Goal: Task Accomplishment & Management: Manage account settings

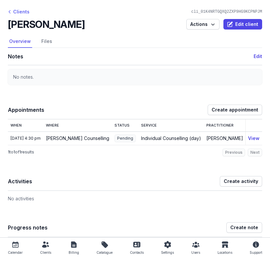
click at [14, 13] on div "Clients" at bounding box center [19, 12] width 22 height 8
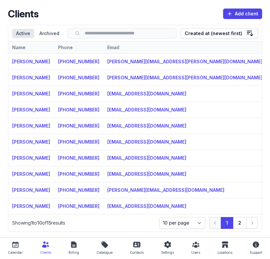
click at [11, 244] on icon at bounding box center [15, 245] width 8 height 8
select select "week"
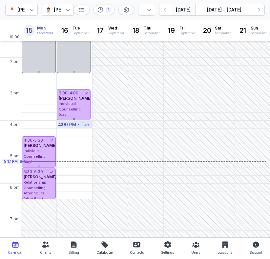
scroll to position [181, 0]
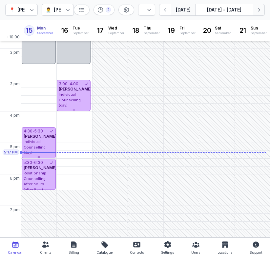
click at [260, 8] on icon "button" at bounding box center [258, 10] width 7 height 7
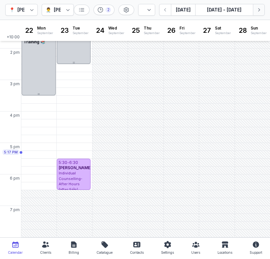
click at [260, 8] on icon "button" at bounding box center [258, 10] width 7 height 7
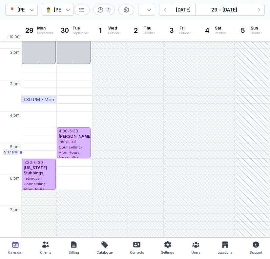
click at [32, 97] on div "3:30 PM - Mon" at bounding box center [38, 99] width 31 height 7
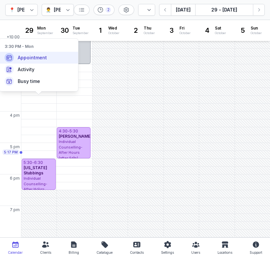
click at [42, 60] on span "Appointment" at bounding box center [32, 57] width 29 height 7
select select
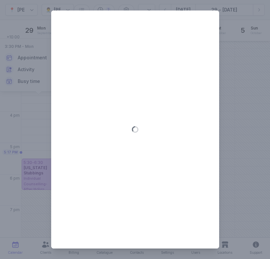
type input "[DATE]"
select select "15:30"
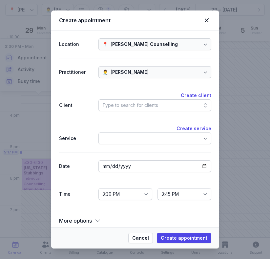
click at [126, 108] on div "Type to search for clients" at bounding box center [130, 105] width 56 height 8
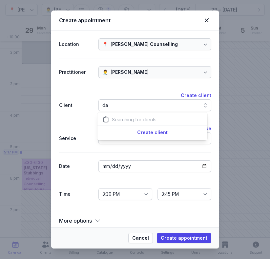
scroll to position [0, 7]
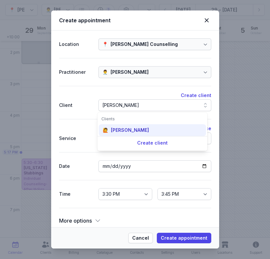
type input "[PERSON_NAME]"
click at [128, 135] on div "🙋 [PERSON_NAME]" at bounding box center [152, 130] width 107 height 12
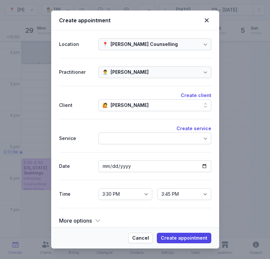
click at [131, 141] on div at bounding box center [154, 138] width 113 height 12
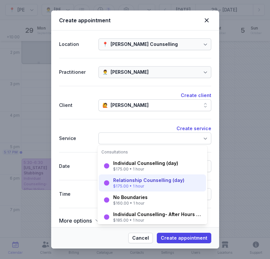
click at [126, 182] on div "Relationship Counselling (day)" at bounding box center [148, 180] width 71 height 7
select select "16:30"
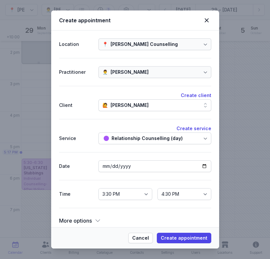
click at [129, 142] on div "Relationship Counselling (day)" at bounding box center [154, 138] width 113 height 12
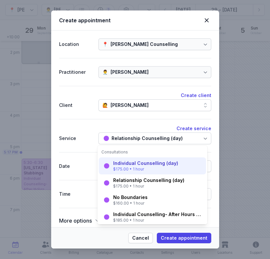
click at [127, 164] on div "Individual Counselling (day)" at bounding box center [145, 163] width 65 height 7
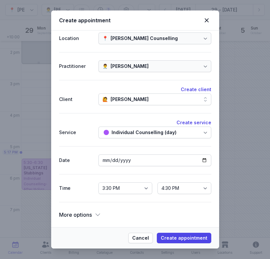
scroll to position [4, 0]
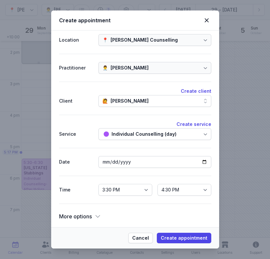
click at [92, 215] on div "More options" at bounding box center [80, 216] width 42 height 9
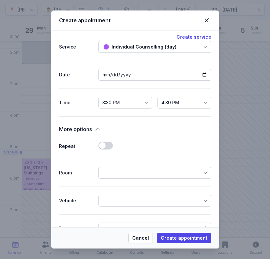
scroll to position [92, 0]
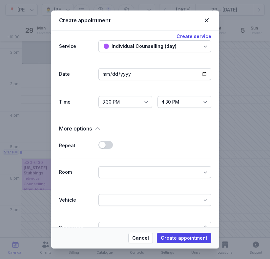
click at [104, 145] on button "Use setting" at bounding box center [105, 145] width 14 height 8
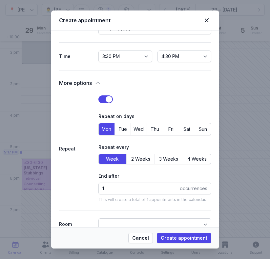
scroll to position [137, 0]
click at [137, 158] on span "2 Weeks" at bounding box center [140, 159] width 19 height 7
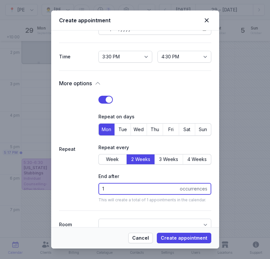
click at [116, 188] on input "1" at bounding box center [154, 189] width 113 height 12
type input "4"
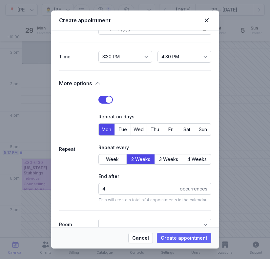
click at [174, 243] on button "Create appointment" at bounding box center [184, 238] width 54 height 10
select select
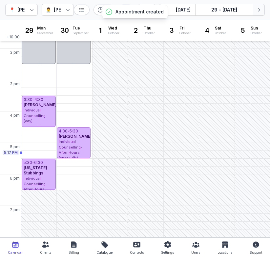
click at [260, 10] on icon "button" at bounding box center [258, 10] width 7 height 7
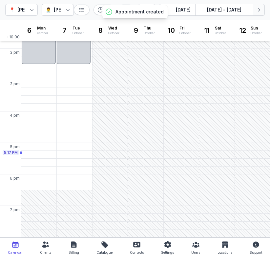
click at [260, 10] on icon "button" at bounding box center [258, 10] width 7 height 7
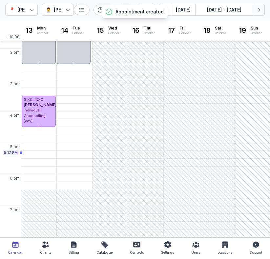
click at [260, 11] on icon "button" at bounding box center [258, 10] width 7 height 7
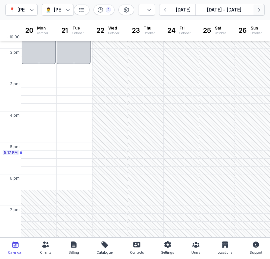
click at [260, 11] on icon "button" at bounding box center [258, 10] width 7 height 7
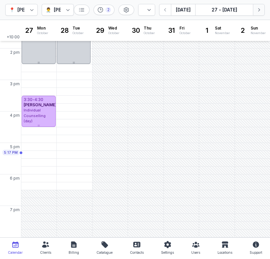
click at [260, 11] on icon "button" at bounding box center [258, 10] width 7 height 7
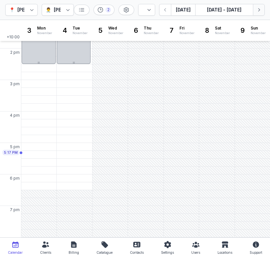
click at [260, 11] on icon "button" at bounding box center [258, 10] width 7 height 7
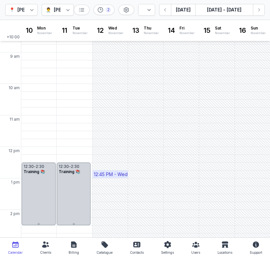
scroll to position [18, 0]
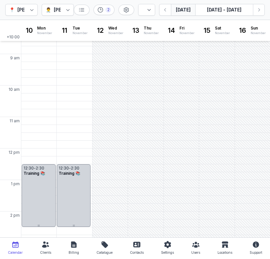
click at [179, 12] on button "[DATE]" at bounding box center [183, 10] width 24 height 12
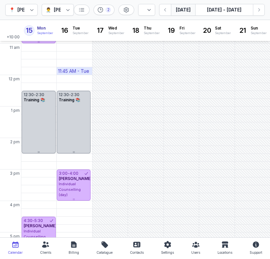
scroll to position [92, 0]
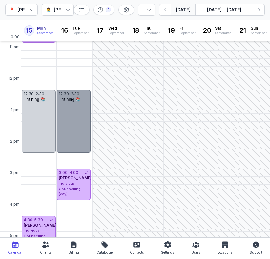
click at [75, 137] on div "12:30 - 2:30 Training 📚" at bounding box center [74, 121] width 34 height 63
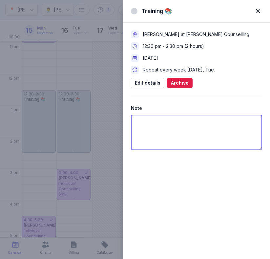
click at [206, 127] on textarea at bounding box center [196, 132] width 131 height 35
type textarea "treatment planning"
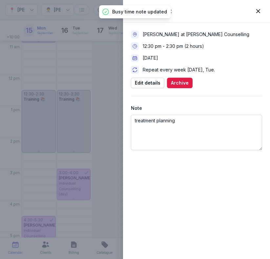
click at [260, 8] on span "button" at bounding box center [258, 11] width 14 height 14
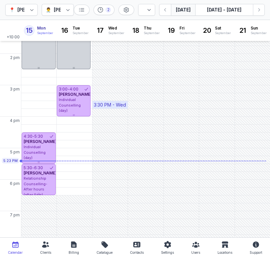
scroll to position [175, 0]
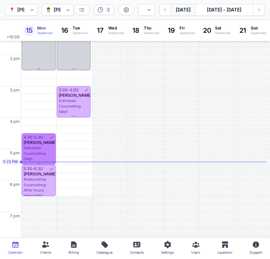
click at [43, 145] on div "[PERSON_NAME]" at bounding box center [39, 142] width 30 height 5
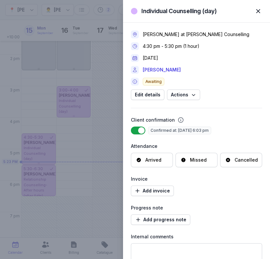
click at [161, 162] on div "Arrived" at bounding box center [153, 160] width 16 height 7
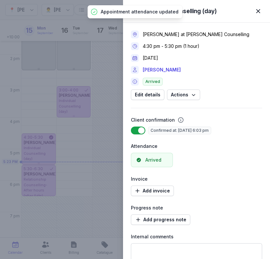
scroll to position [26, 0]
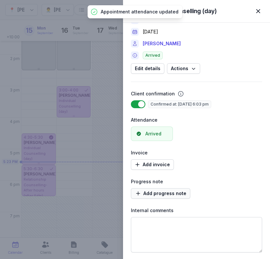
click at [156, 193] on span "Add progress note" at bounding box center [160, 193] width 51 height 8
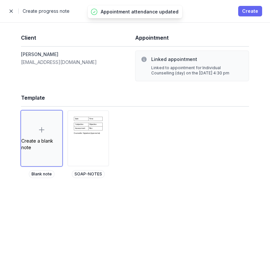
click at [247, 7] on button "Create" at bounding box center [250, 11] width 24 height 10
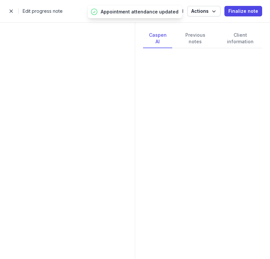
select select
select select "***"
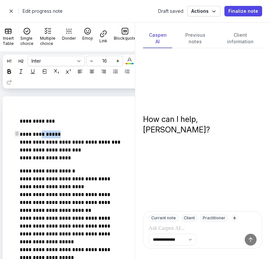
drag, startPoint x: 79, startPoint y: 133, endPoint x: 39, endPoint y: 134, distance: 40.3
click at [39, 134] on p "**********" at bounding box center [72, 145] width 105 height 31
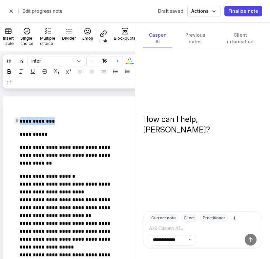
drag, startPoint x: 52, startPoint y: 119, endPoint x: 10, endPoint y: 119, distance: 42.9
click at [30, 123] on p "**********" at bounding box center [72, 121] width 105 height 8
click at [61, 125] on p "**********" at bounding box center [72, 121] width 105 height 8
drag, startPoint x: 52, startPoint y: 126, endPoint x: 14, endPoint y: 125, distance: 37.4
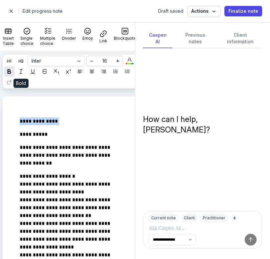
click at [11, 73] on icon at bounding box center [9, 71] width 5 height 5
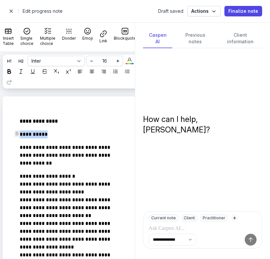
drag, startPoint x: 48, startPoint y: 136, endPoint x: 6, endPoint y: 136, distance: 42.9
click at [13, 71] on div at bounding box center [9, 71] width 8 height 8
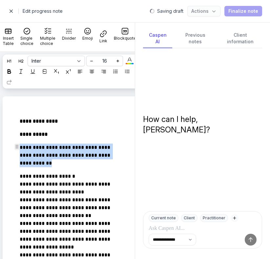
drag, startPoint x: 39, startPoint y: 165, endPoint x: 20, endPoint y: 147, distance: 26.2
click at [20, 147] on p "**********" at bounding box center [72, 156] width 105 height 24
click at [11, 71] on icon at bounding box center [9, 71] width 5 height 5
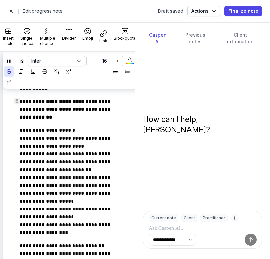
scroll to position [45, 0]
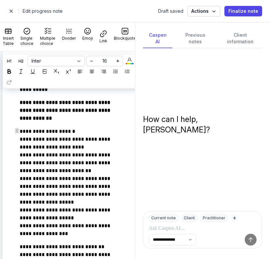
click at [21, 132] on p "**********" at bounding box center [72, 182] width 105 height 110
drag, startPoint x: 83, startPoint y: 134, endPoint x: 20, endPoint y: 128, distance: 62.6
click at [20, 128] on p "**********" at bounding box center [72, 182] width 105 height 110
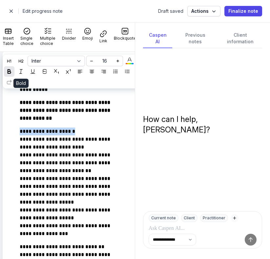
click at [11, 70] on icon at bounding box center [9, 71] width 5 height 5
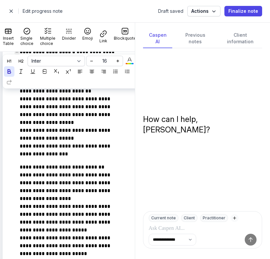
scroll to position [124, 0]
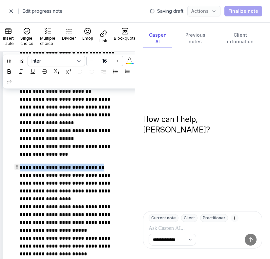
drag, startPoint x: 119, startPoint y: 166, endPoint x: 19, endPoint y: 165, distance: 100.3
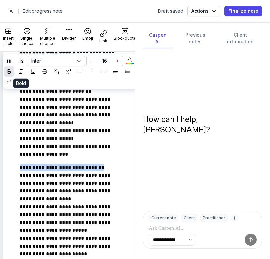
click at [11, 72] on icon at bounding box center [9, 71] width 5 height 5
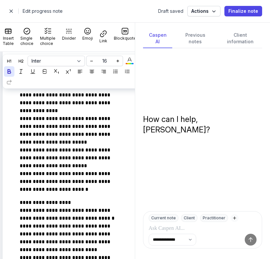
scroll to position [213, 0]
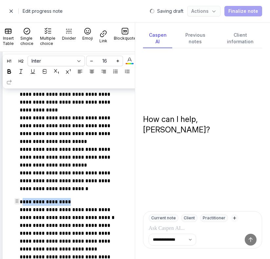
drag, startPoint x: 70, startPoint y: 203, endPoint x: 23, endPoint y: 202, distance: 46.9
click at [22, 202] on p "**********" at bounding box center [72, 257] width 105 height 118
drag, startPoint x: 70, startPoint y: 200, endPoint x: 16, endPoint y: 200, distance: 54.1
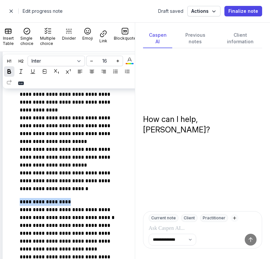
click at [11, 70] on icon at bounding box center [9, 71] width 5 height 5
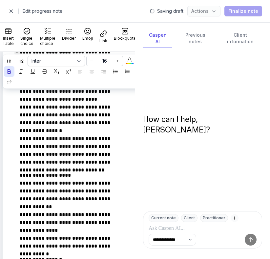
scroll to position [364, 0]
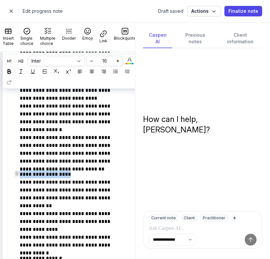
drag, startPoint x: 69, startPoint y: 175, endPoint x: 11, endPoint y: 175, distance: 58.7
click at [13, 74] on div at bounding box center [9, 71] width 8 height 8
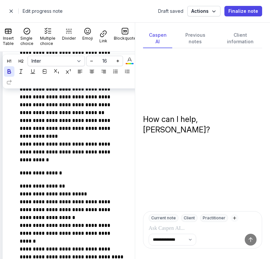
scroll to position [449, 0]
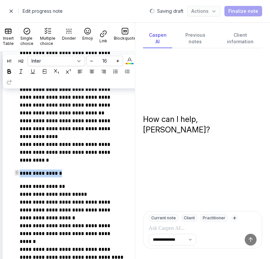
drag, startPoint x: 62, startPoint y: 173, endPoint x: 8, endPoint y: 173, distance: 54.1
click at [8, 173] on div "**********" at bounding box center [79, 181] width 152 height 1067
click at [11, 73] on icon at bounding box center [9, 71] width 5 height 5
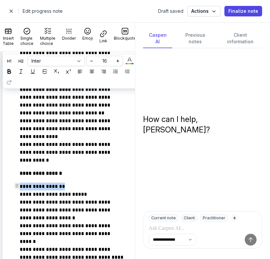
drag, startPoint x: 63, startPoint y: 186, endPoint x: 15, endPoint y: 186, distance: 47.8
click at [15, 186] on div "**********" at bounding box center [74, 180] width 130 height 1035
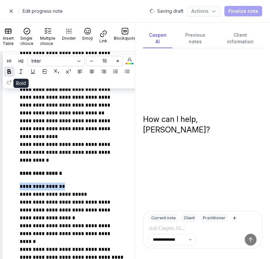
click at [13, 74] on div at bounding box center [9, 71] width 8 height 8
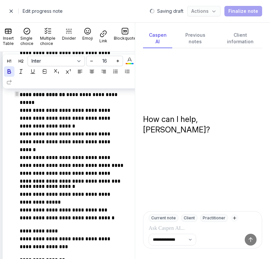
scroll to position [540, 0]
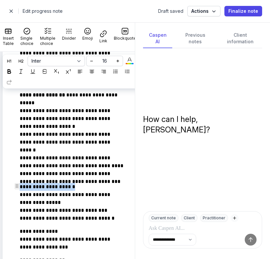
drag, startPoint x: 74, startPoint y: 186, endPoint x: 13, endPoint y: 185, distance: 61.0
click at [13, 185] on div "**********" at bounding box center [74, 89] width 130 height 1035
click at [11, 72] on icon at bounding box center [9, 71] width 5 height 5
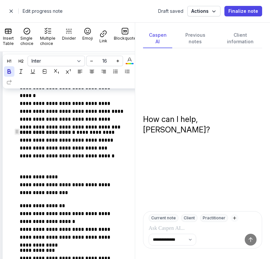
scroll to position [596, 0]
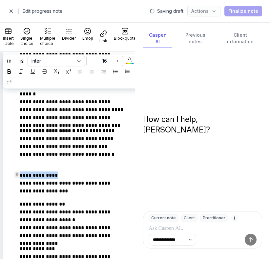
drag, startPoint x: 62, startPoint y: 175, endPoint x: 0, endPoint y: 175, distance: 62.3
click at [0, 175] on div "**********" at bounding box center [78, 33] width 157 height 1067
click at [11, 72] on icon at bounding box center [9, 71] width 5 height 5
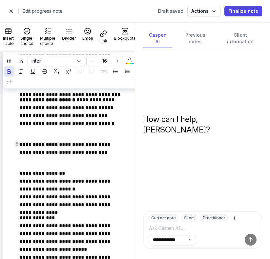
scroll to position [630, 0]
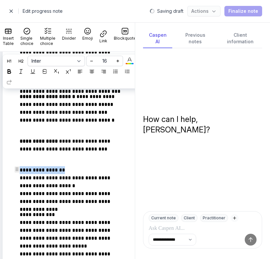
drag, startPoint x: 68, startPoint y: 170, endPoint x: 14, endPoint y: 170, distance: 53.4
click at [14, 170] on div "**********" at bounding box center [74, -1] width 130 height 1035
click at [13, 74] on div at bounding box center [9, 71] width 8 height 8
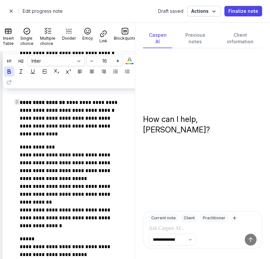
scroll to position [703, 0]
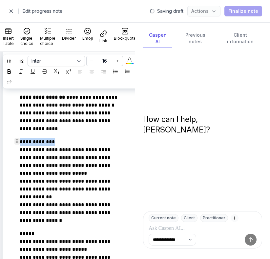
drag, startPoint x: 56, startPoint y: 143, endPoint x: 8, endPoint y: 143, distance: 48.2
click at [11, 70] on icon at bounding box center [9, 71] width 5 height 5
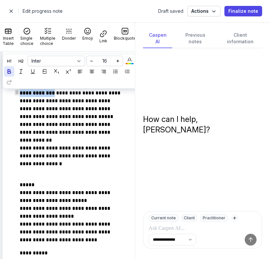
scroll to position [753, 0]
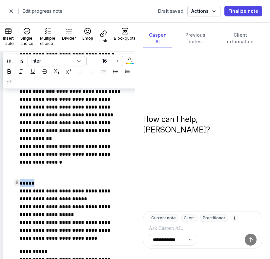
drag, startPoint x: 36, startPoint y: 183, endPoint x: 8, endPoint y: 182, distance: 28.5
click at [11, 73] on icon at bounding box center [9, 71] width 5 height 5
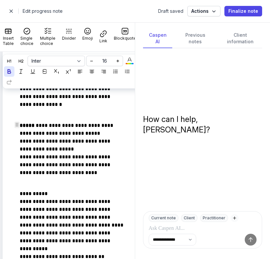
scroll to position [810, 0]
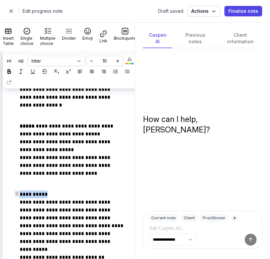
drag, startPoint x: 49, startPoint y: 197, endPoint x: 16, endPoint y: 197, distance: 33.4
click at [13, 74] on div at bounding box center [9, 71] width 8 height 8
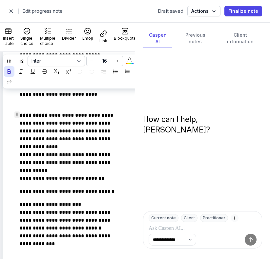
scroll to position [888, 0]
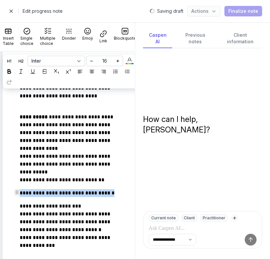
drag, startPoint x: 119, startPoint y: 191, endPoint x: 0, endPoint y: 189, distance: 118.6
click at [11, 70] on icon at bounding box center [9, 71] width 5 height 5
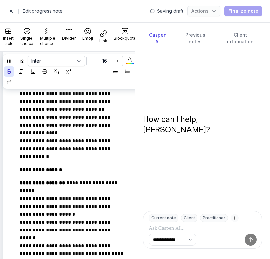
scroll to position [354, 0]
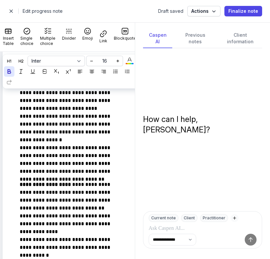
click at [11, 11] on span "button" at bounding box center [11, 11] width 13 height 13
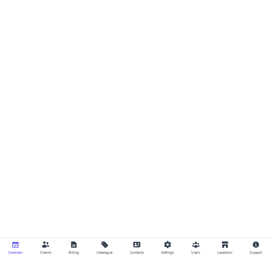
select select "week"
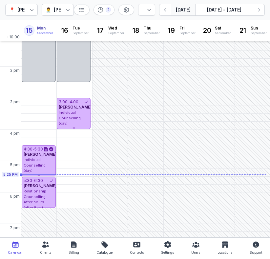
scroll to position [181, 0]
